Goal: Task Accomplishment & Management: Use online tool/utility

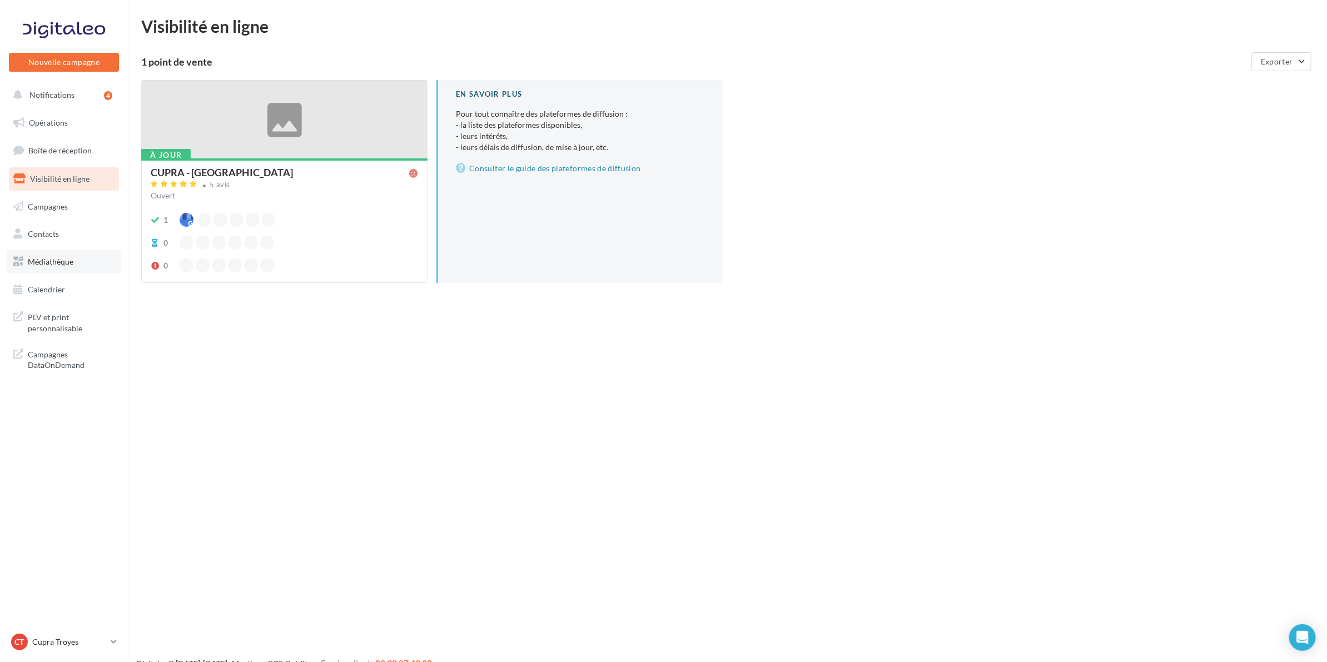
click at [51, 260] on span "Médiathèque" at bounding box center [51, 261] width 46 height 9
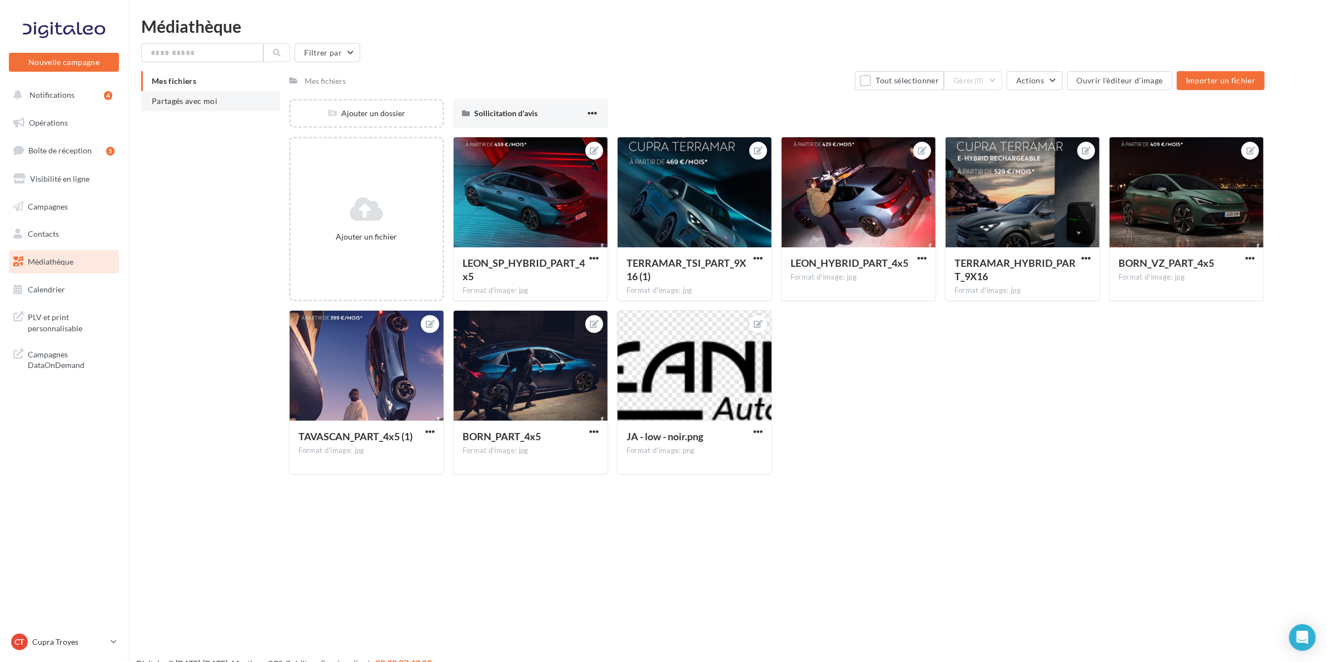
click at [218, 97] on li "Partagés avec moi" at bounding box center [210, 101] width 139 height 20
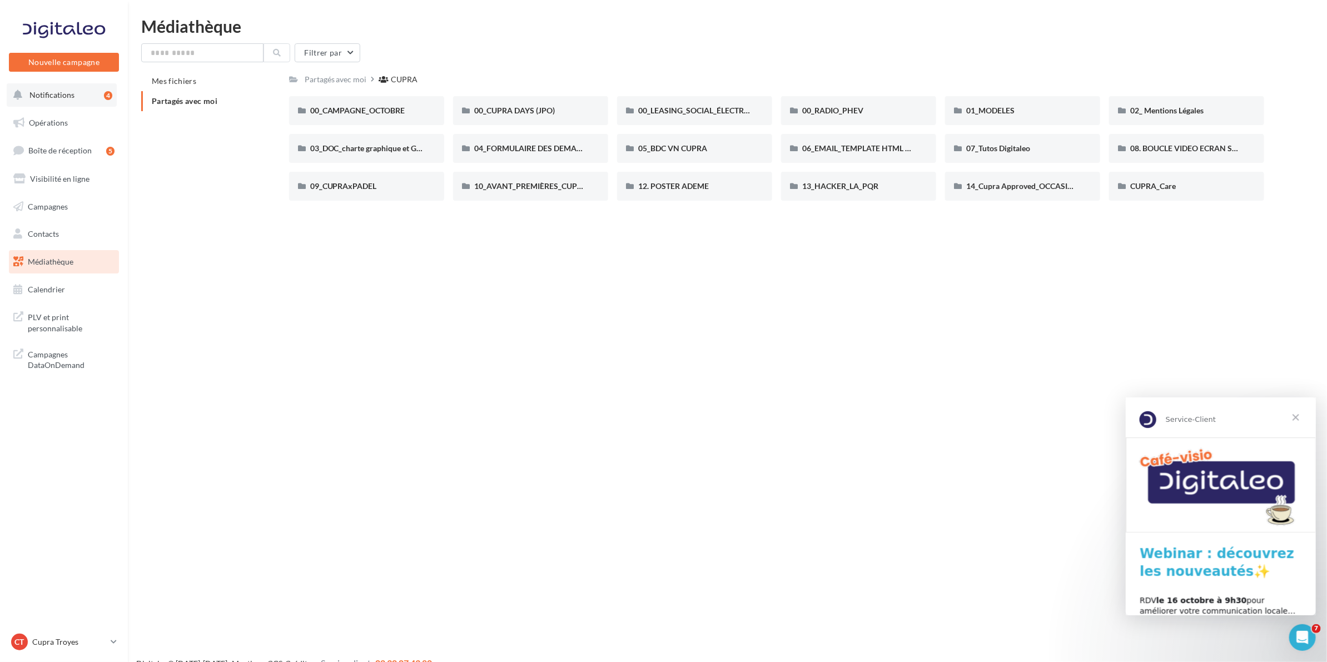
click at [56, 98] on span "Notifications" at bounding box center [51, 94] width 45 height 9
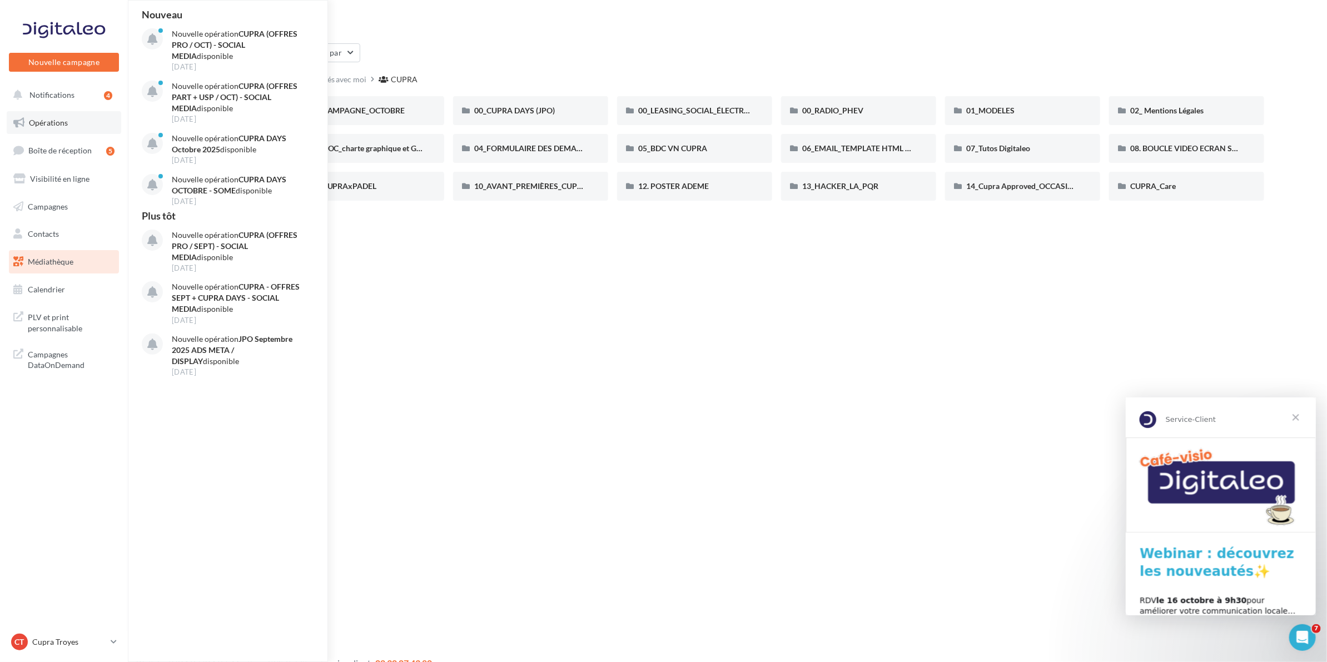
click at [57, 118] on span "Opérations" at bounding box center [48, 122] width 39 height 9
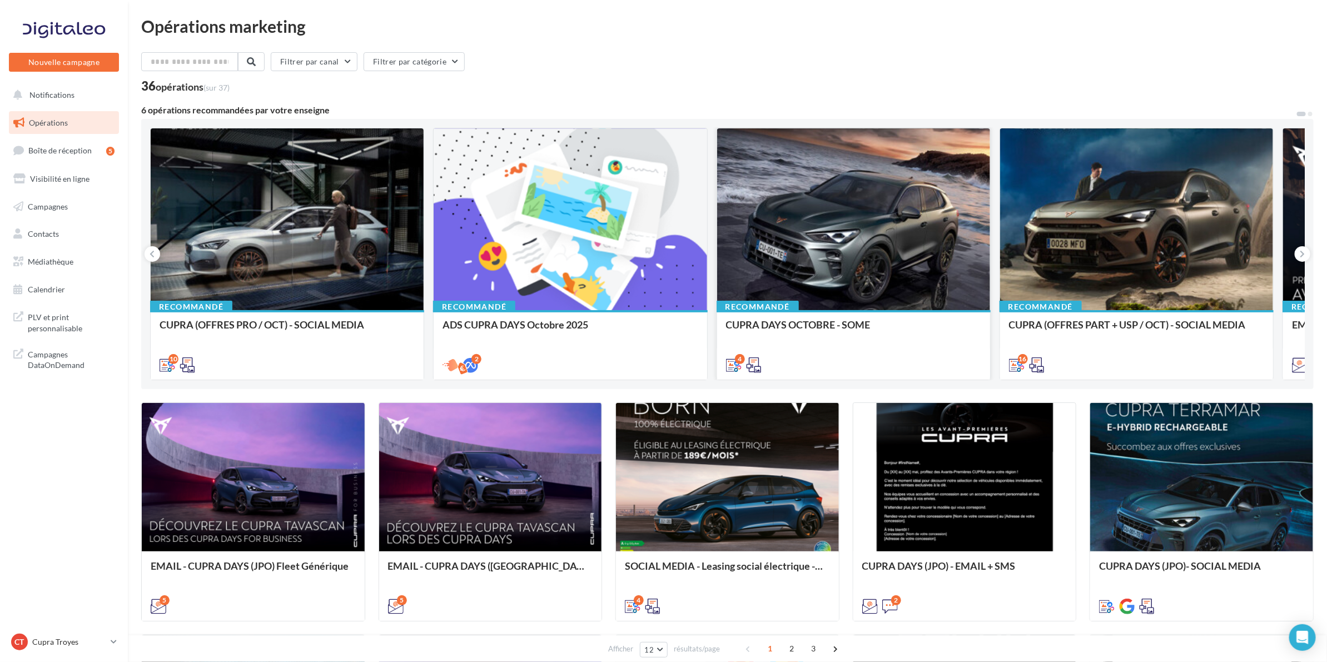
click at [810, 240] on div at bounding box center [853, 219] width 273 height 183
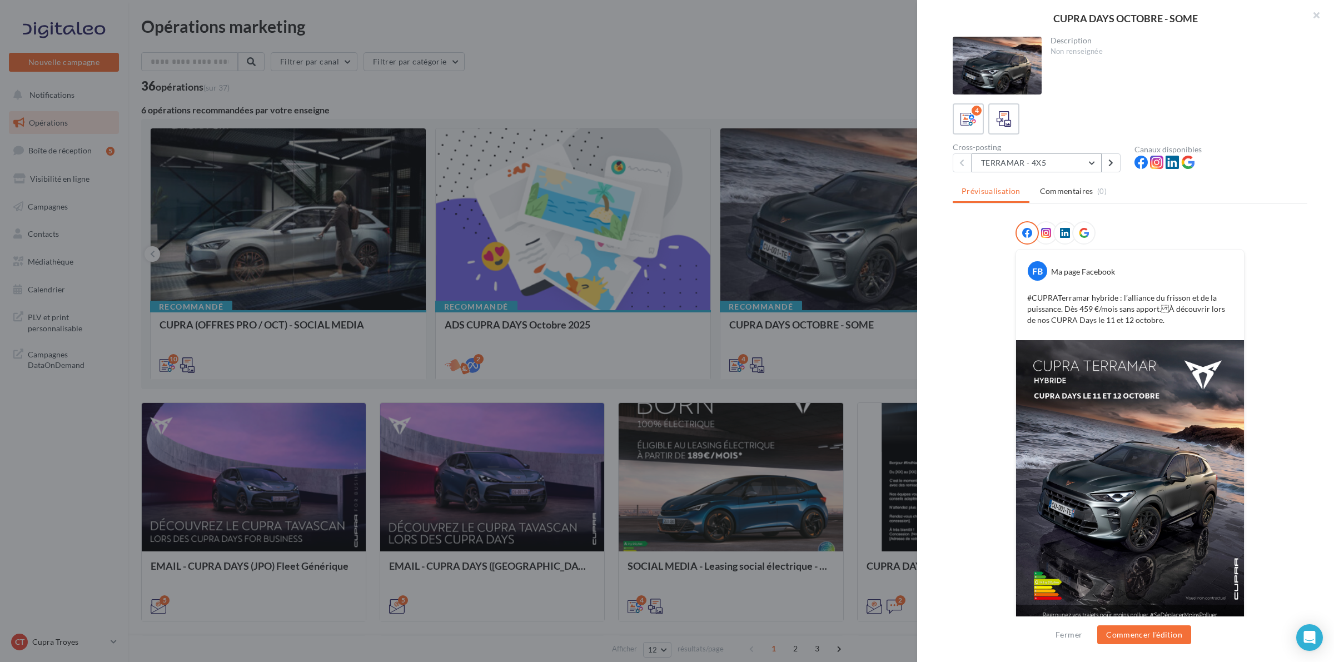
click at [1079, 166] on button "TERRAMAR - 4X5" at bounding box center [1037, 162] width 130 height 19
click at [1066, 240] on button "TERRAMAR - 1X1" at bounding box center [1055, 249] width 167 height 29
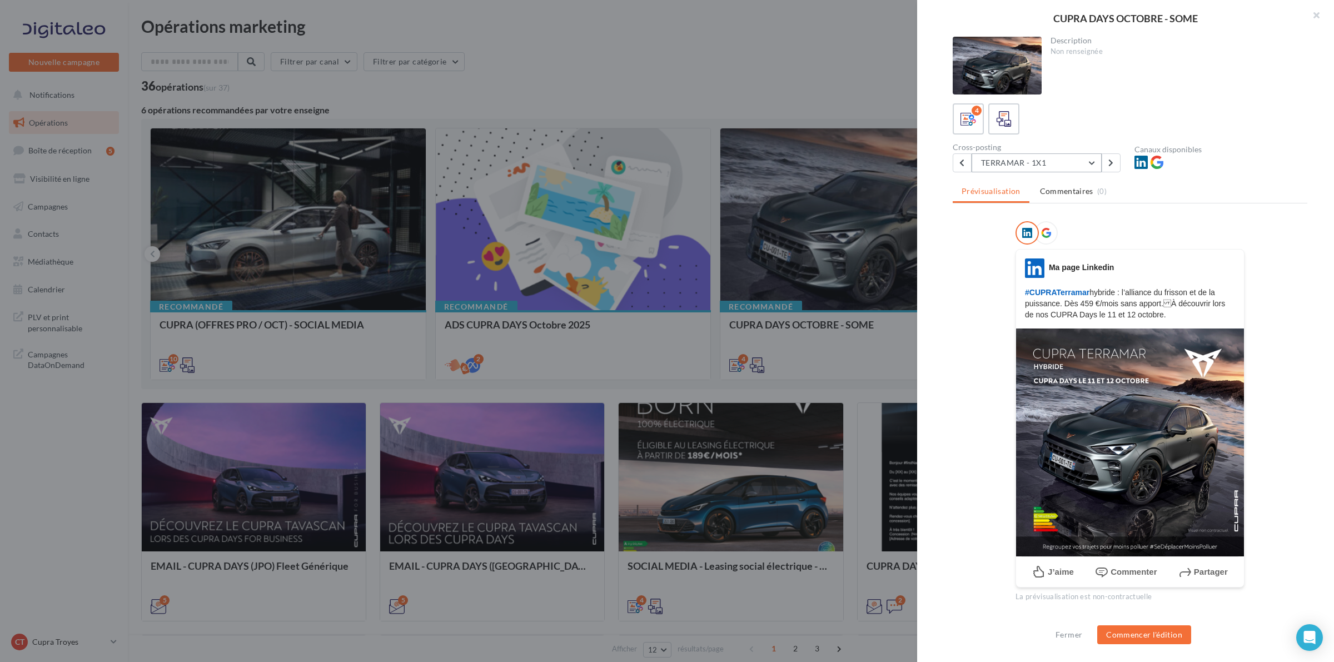
click at [1057, 165] on button "TERRAMAR - 1X1" at bounding box center [1037, 162] width 130 height 19
click at [1054, 190] on button "TERRAMAR - 4X5" at bounding box center [1055, 191] width 167 height 29
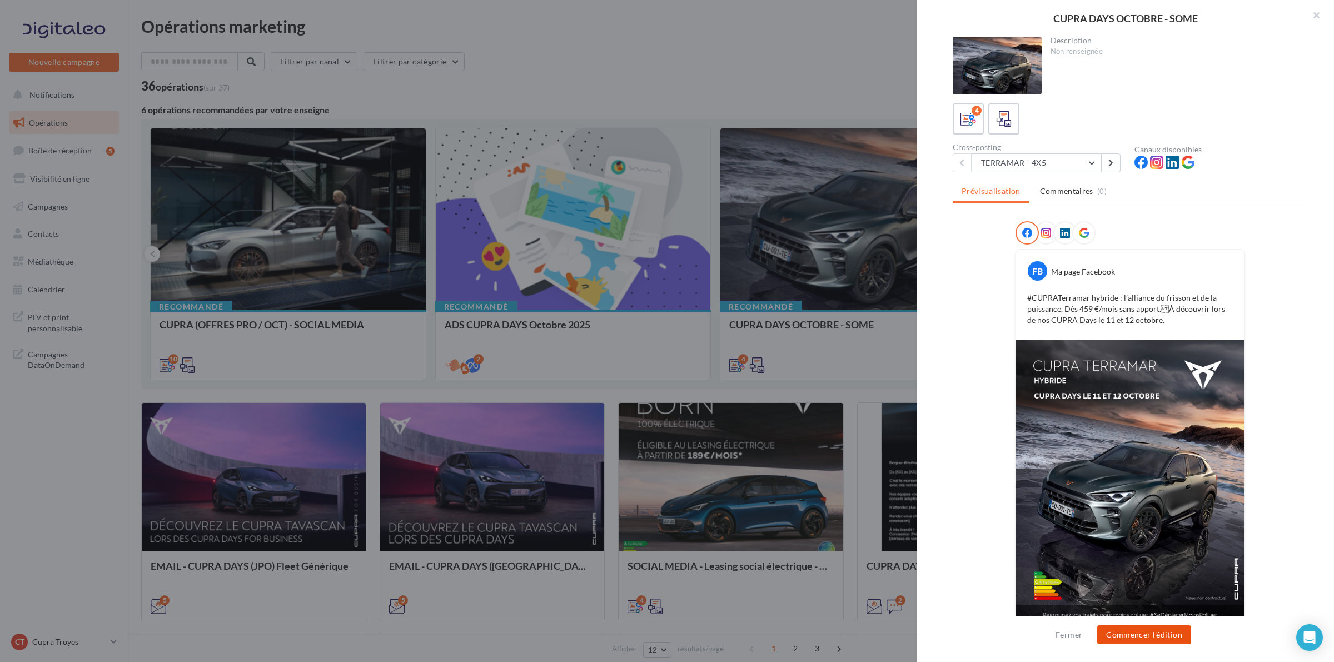
click at [1113, 634] on button "Commencer l'édition" at bounding box center [1144, 634] width 94 height 19
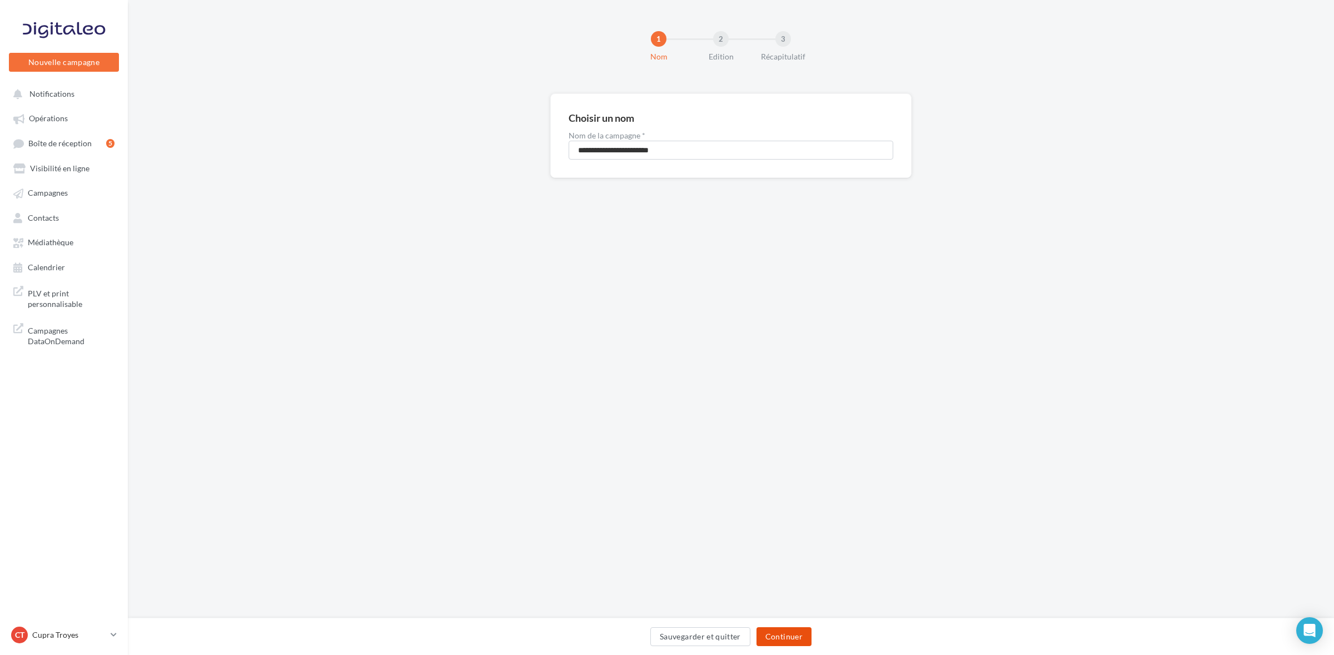
click at [777, 638] on button "Continuer" at bounding box center [784, 636] width 55 height 19
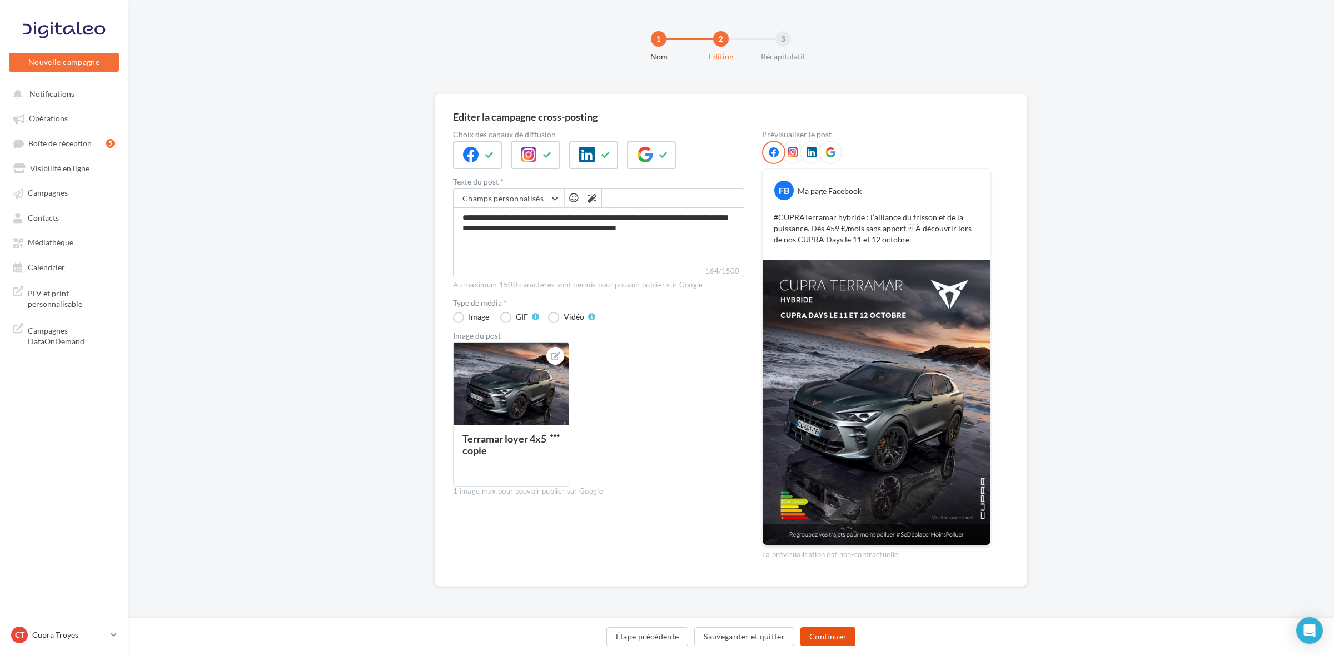
click at [826, 636] on button "Continuer" at bounding box center [827, 636] width 55 height 19
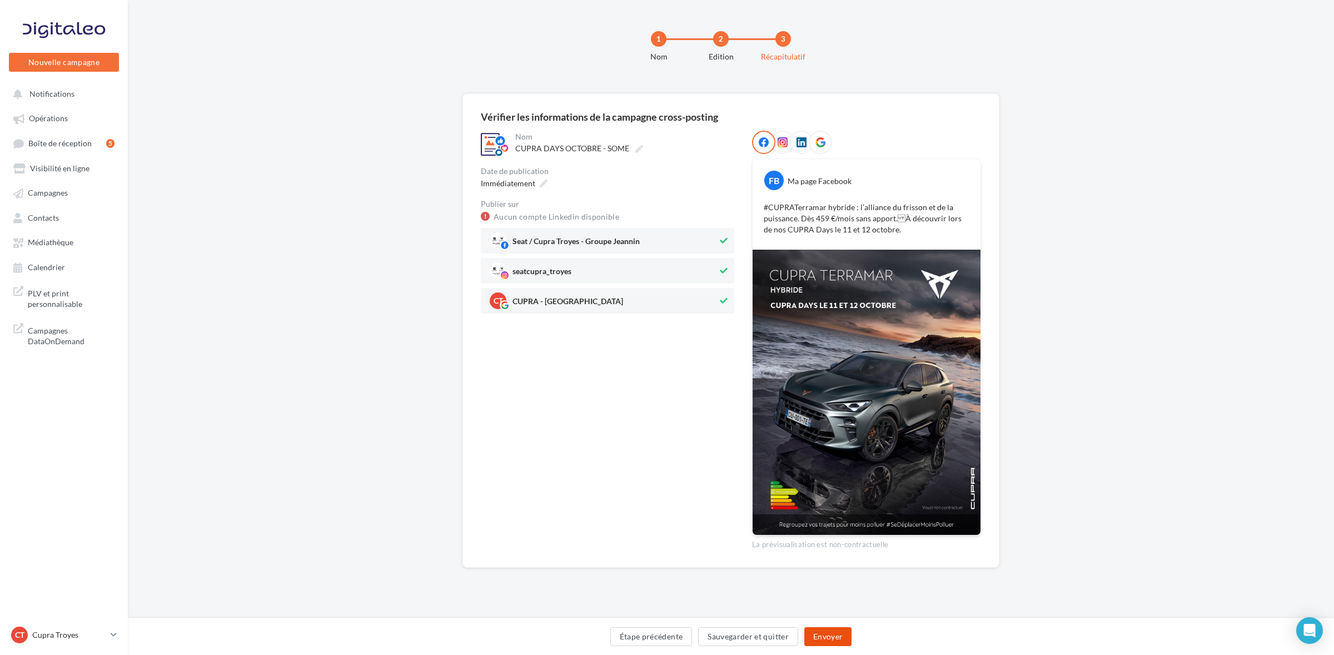
click at [826, 636] on button "Envoyer" at bounding box center [827, 636] width 47 height 19
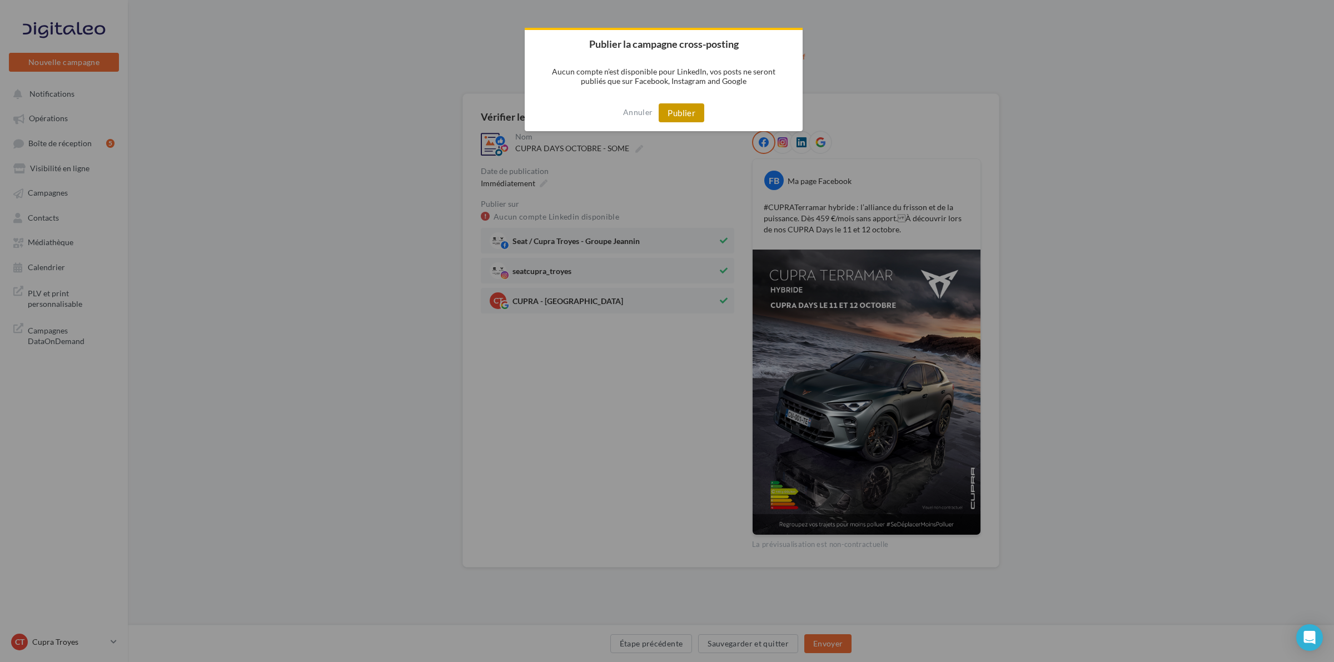
click at [688, 111] on button "Publier" at bounding box center [682, 112] width 46 height 19
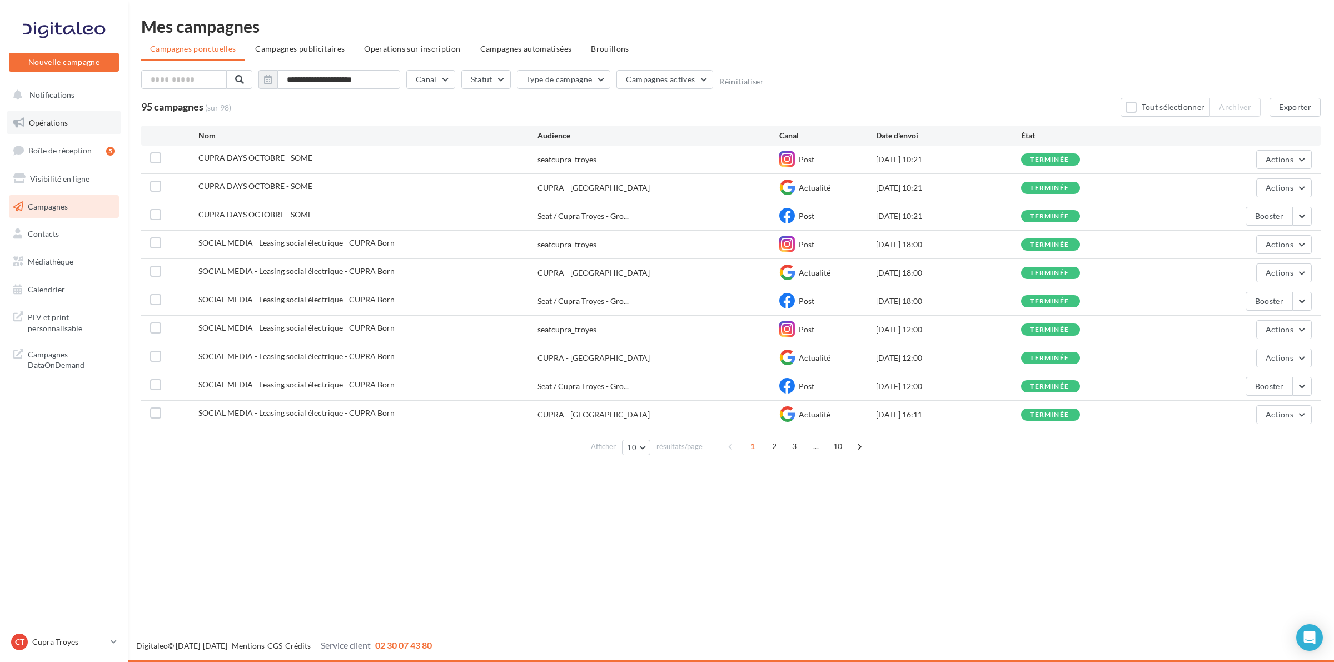
click at [60, 111] on link "Opérations" at bounding box center [64, 122] width 115 height 23
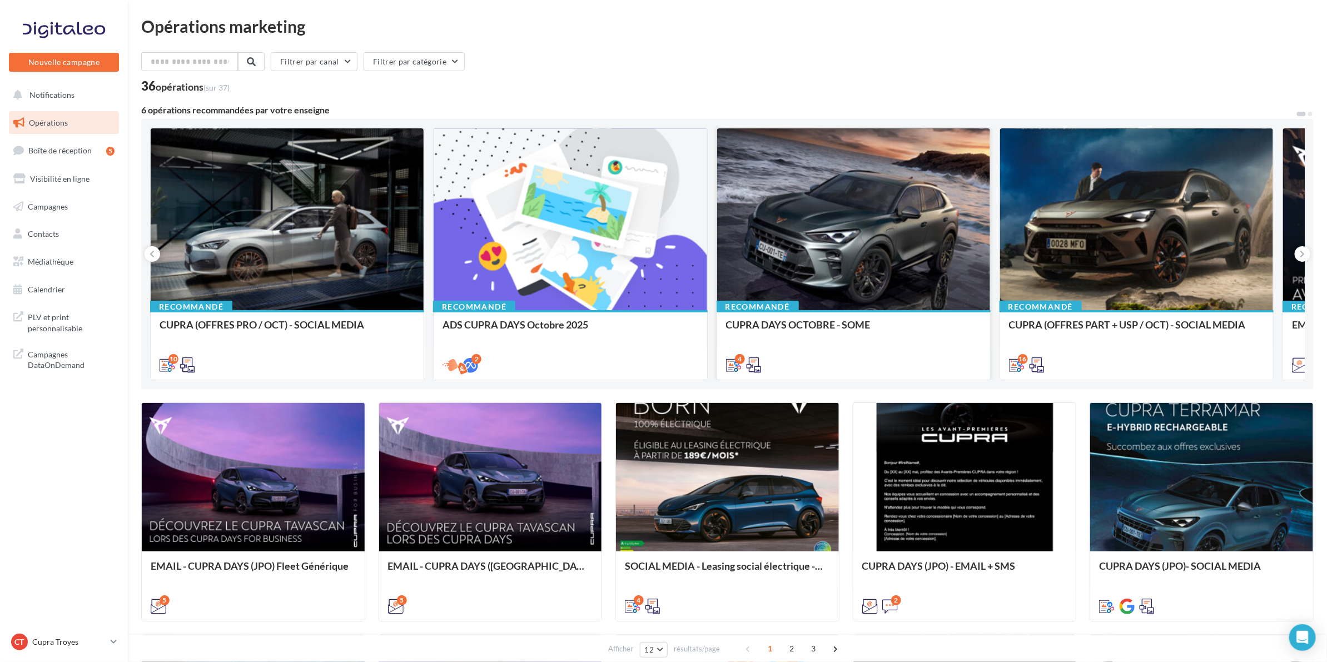
click at [782, 226] on div at bounding box center [853, 219] width 273 height 183
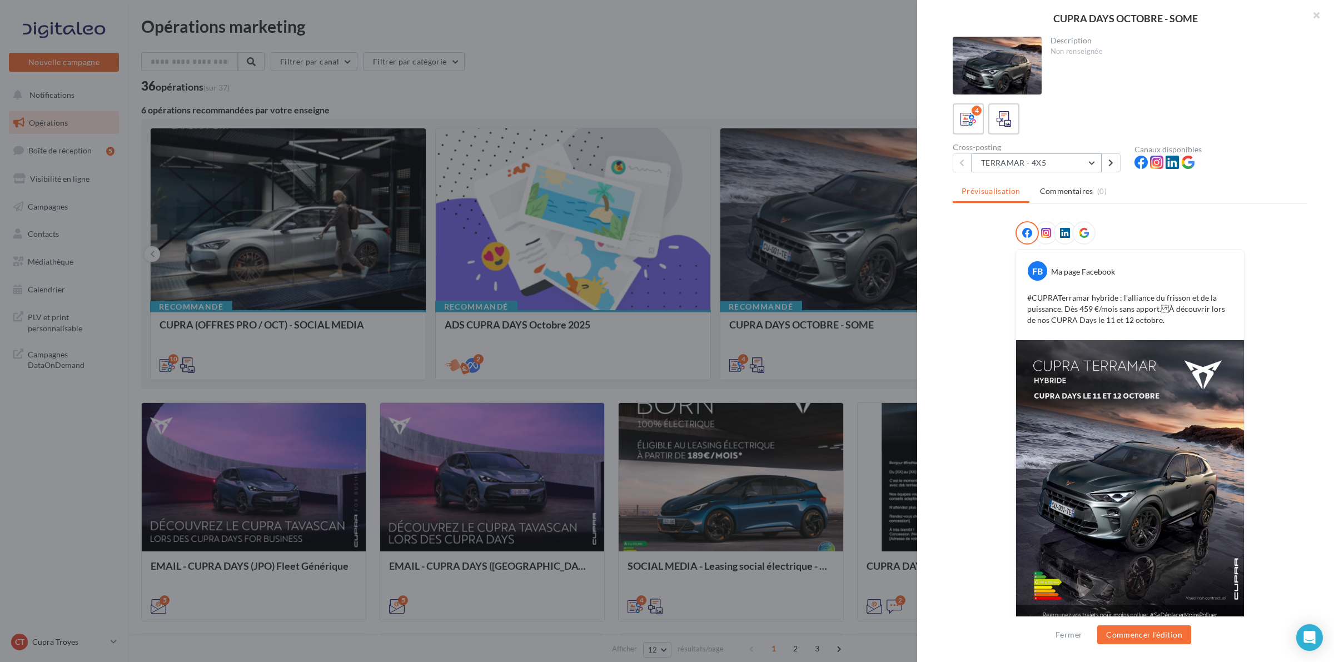
click at [1071, 158] on button "TERRAMAR - 4X5" at bounding box center [1037, 162] width 130 height 19
click at [1073, 216] on button "FORMENTOR - 4X5" at bounding box center [1055, 220] width 167 height 29
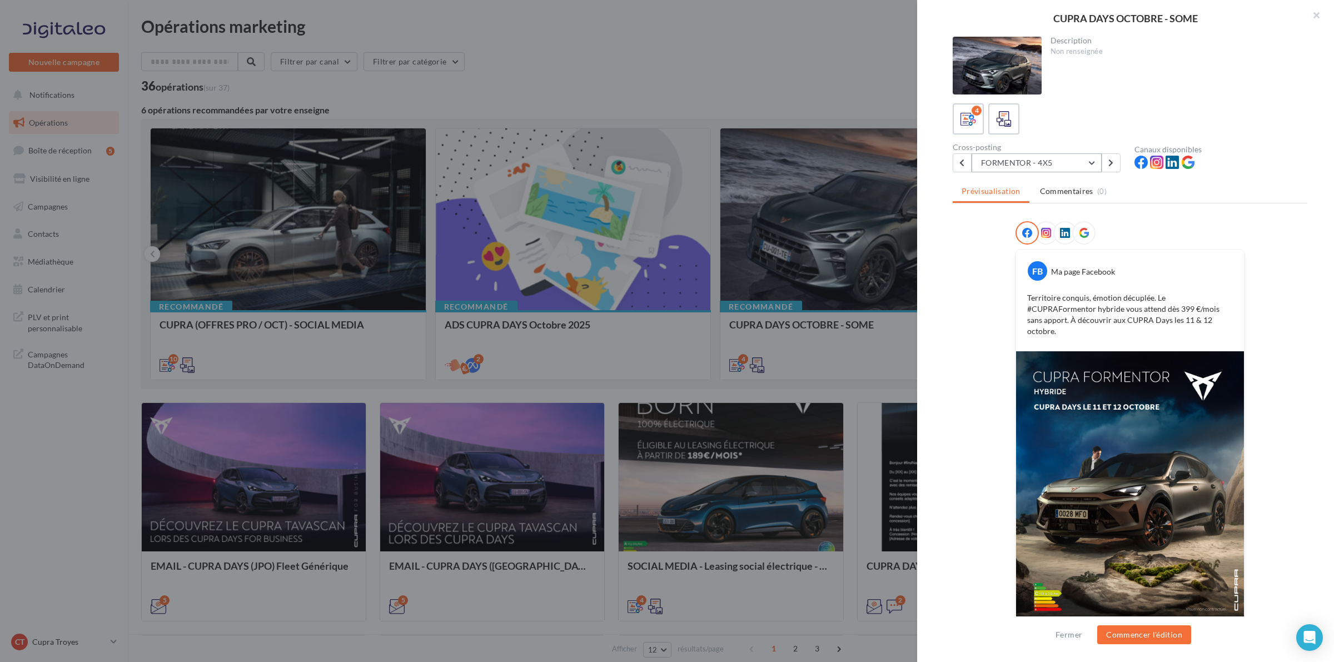
click at [1036, 159] on button "FORMENTOR - 4X5" at bounding box center [1037, 162] width 130 height 19
click at [1055, 243] on button "TERRAMAR - 1X1" at bounding box center [1055, 249] width 167 height 29
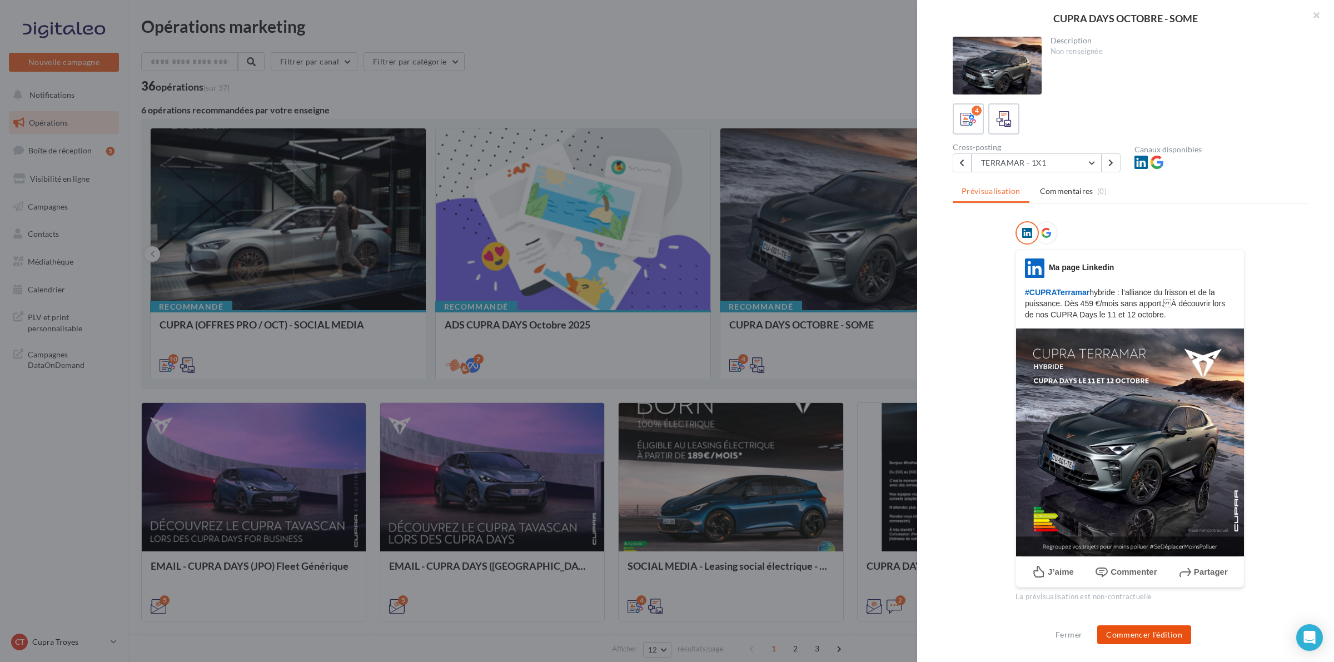
click at [1163, 636] on button "Commencer l'édition" at bounding box center [1144, 634] width 94 height 19
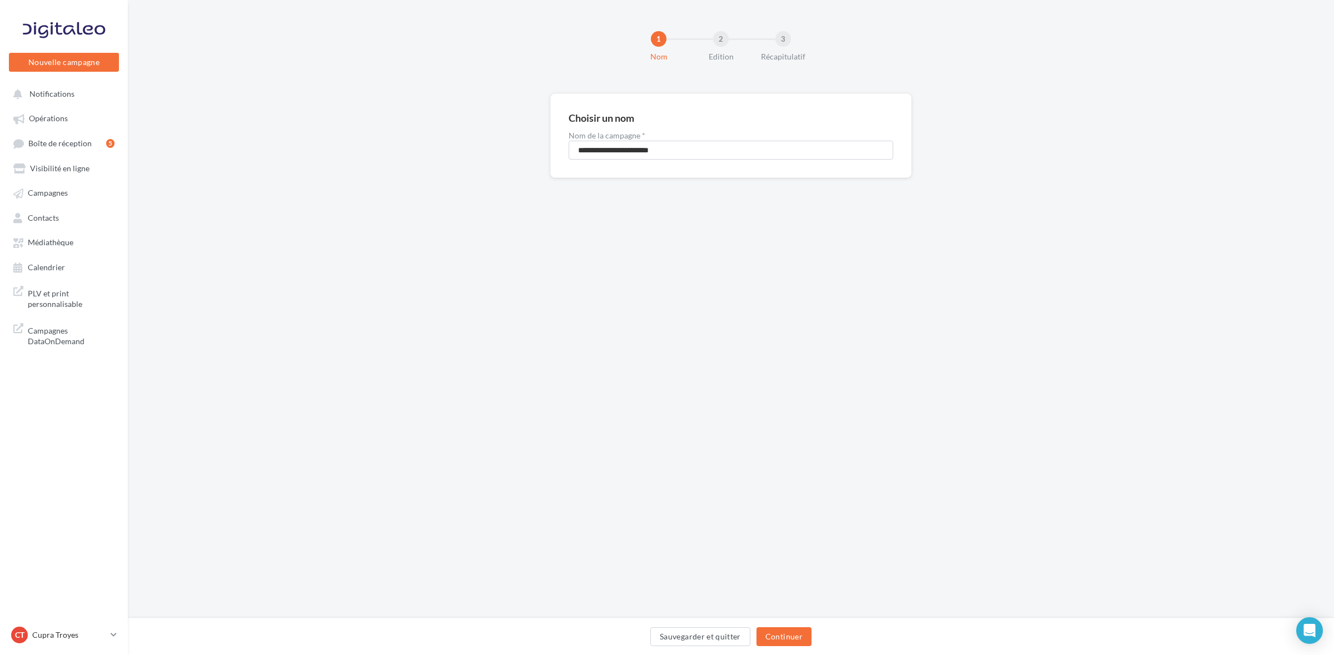
click at [782, 648] on div "Sauvegarder et quitter Continuer" at bounding box center [731, 638] width 1188 height 23
click at [782, 614] on div "**********" at bounding box center [731, 309] width 1206 height 618
click at [785, 640] on button "Continuer" at bounding box center [784, 636] width 55 height 19
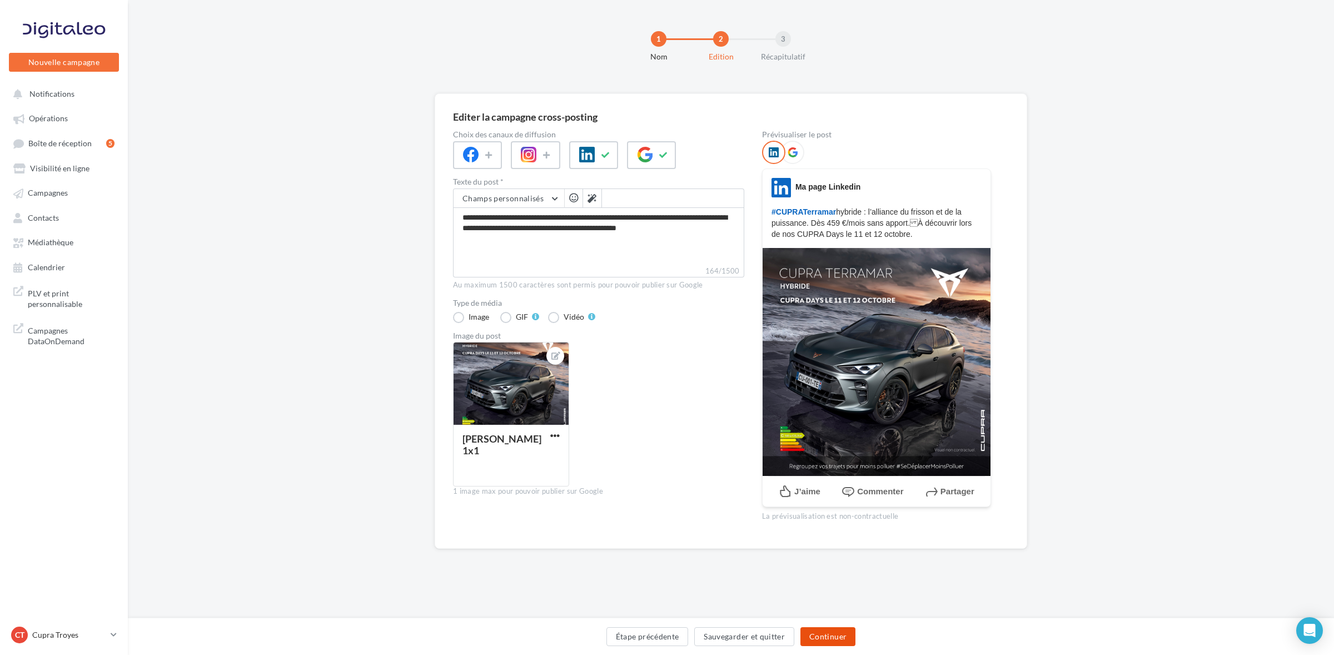
click at [829, 637] on button "Continuer" at bounding box center [827, 636] width 55 height 19
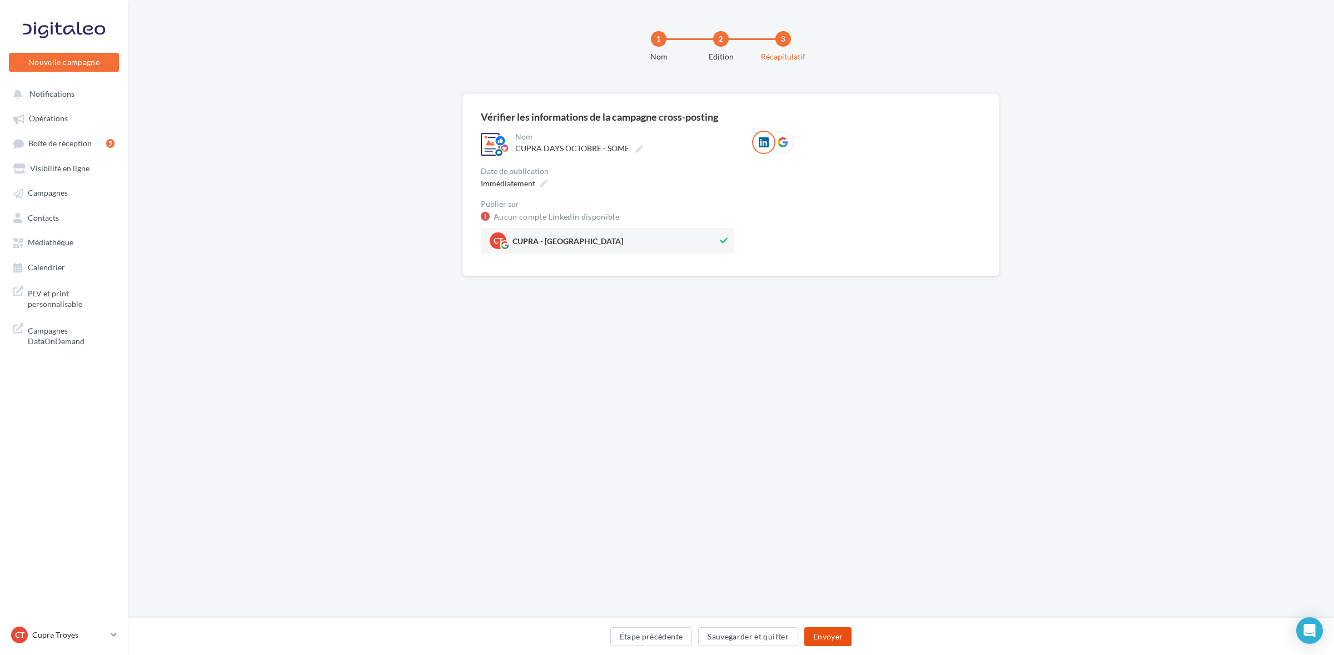
click at [827, 633] on button "Envoyer" at bounding box center [827, 636] width 47 height 19
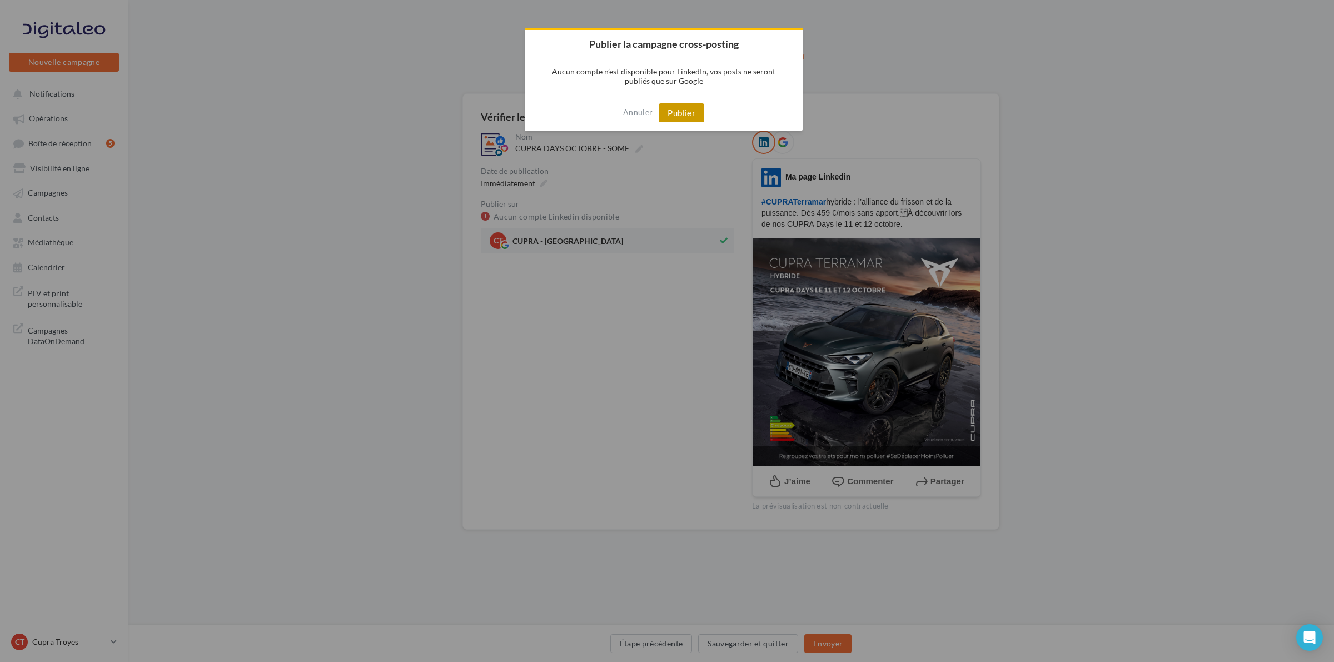
click at [671, 114] on button "Publier" at bounding box center [682, 112] width 46 height 19
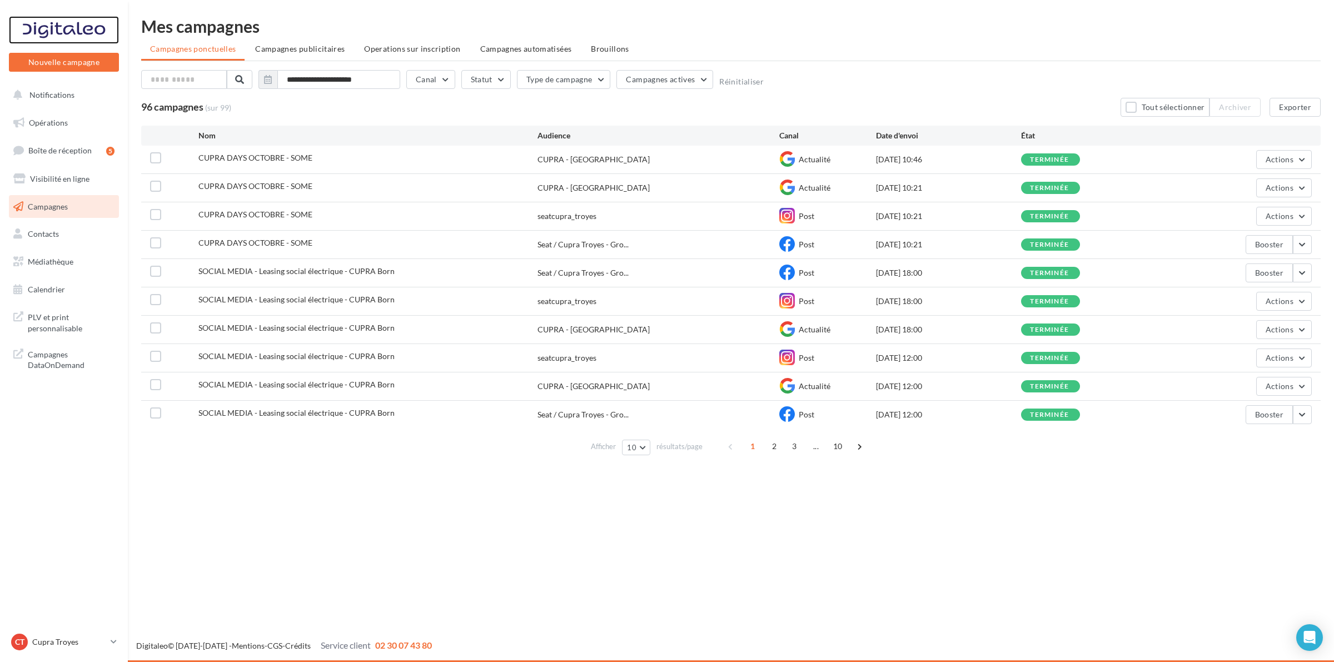
click at [68, 34] on div at bounding box center [63, 30] width 89 height 28
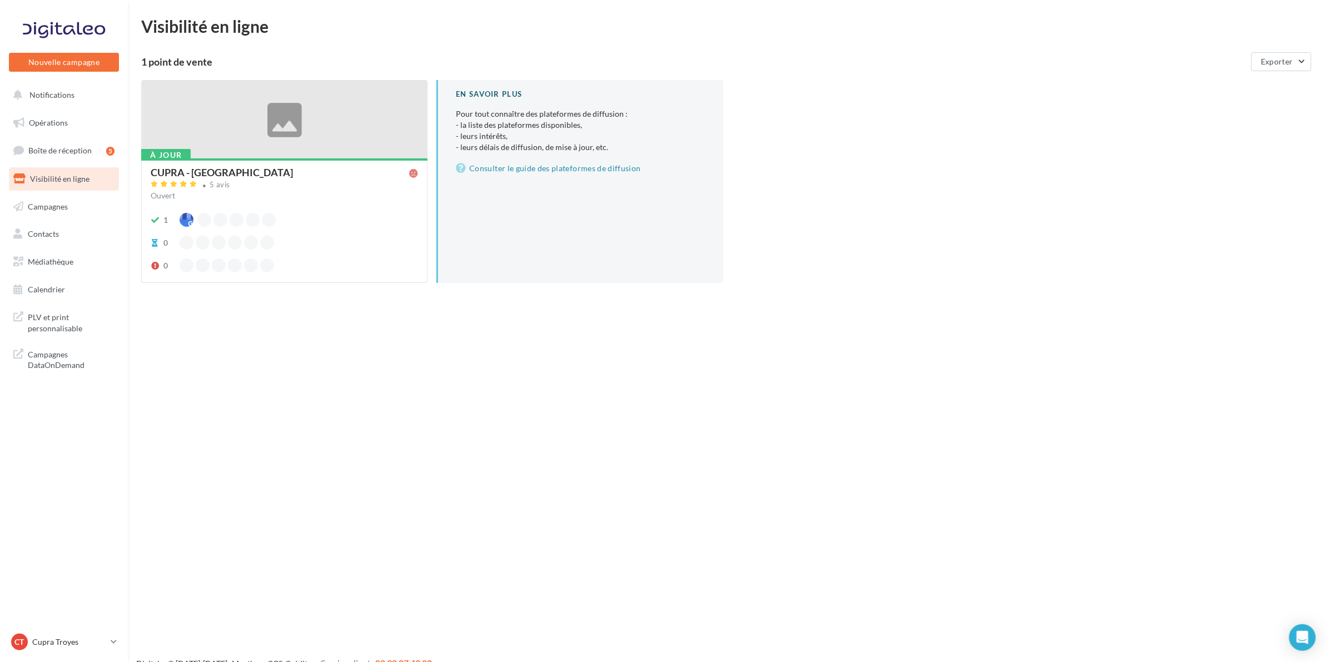
click at [312, 159] on div "À jour CUPRA - [GEOGRAPHIC_DATA] 5 avis Ouvert 1 0 0" at bounding box center [284, 219] width 285 height 123
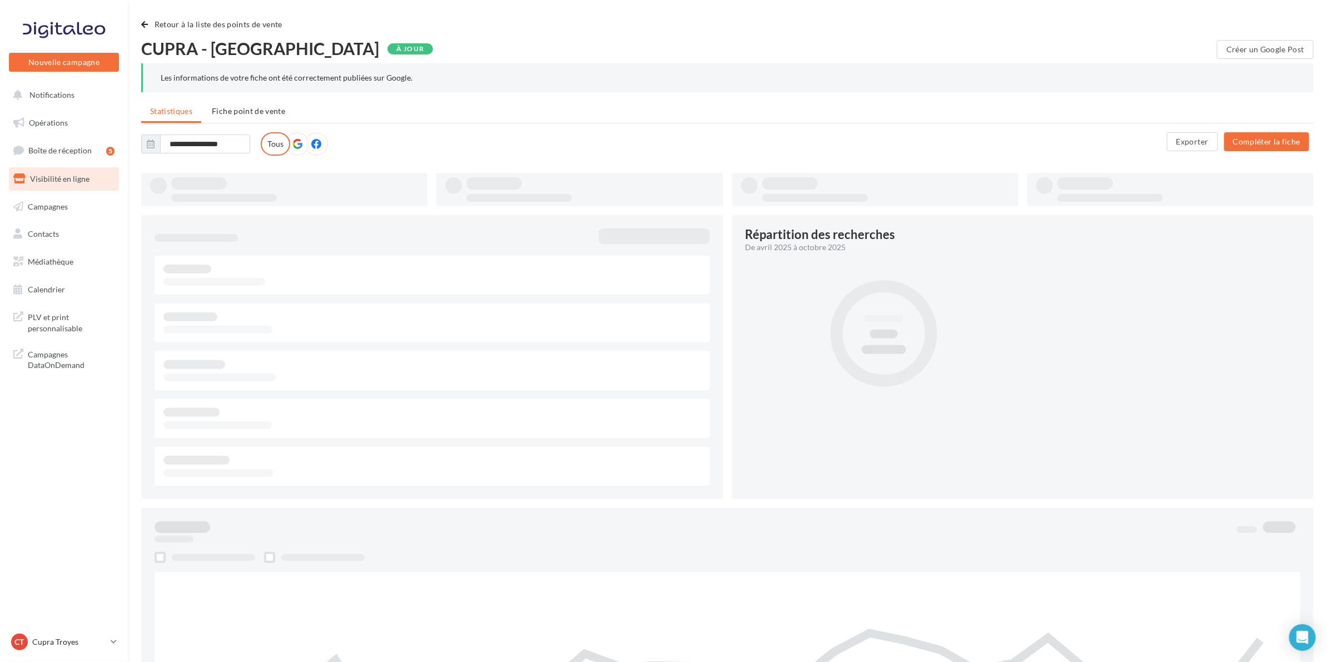
type input "**********"
